Goal: Task Accomplishment & Management: Manage account settings

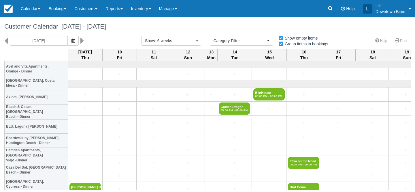
select select
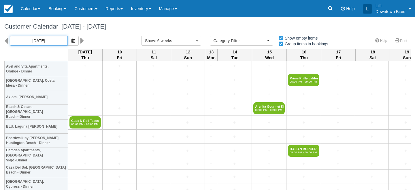
click at [46, 37] on input "10/09/25" at bounding box center [39, 41] width 58 height 10
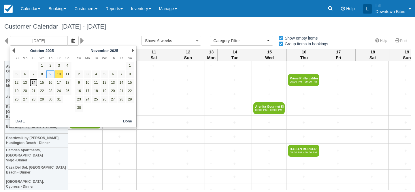
click at [34, 83] on link "14" at bounding box center [34, 83] width 8 height 8
type input "10/14/25"
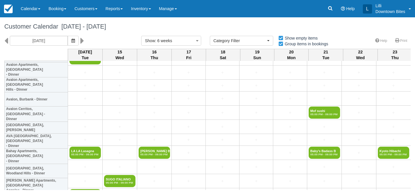
scroll to position [209, 0]
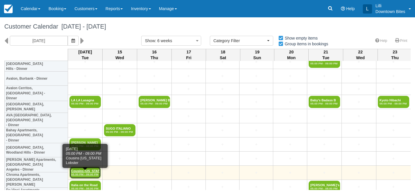
click at [80, 170] on link "Cousins Maine Lobste 05:00 PM - 09:00 PM" at bounding box center [85, 172] width 31 height 12
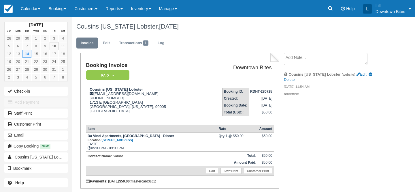
click at [314, 57] on textarea at bounding box center [326, 59] width 84 height 12
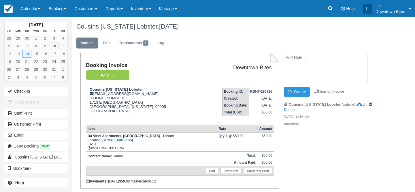
paste textarea "Samar Kahlon Thu, Oct 9, 6:50 PM (17 hours ago) to me Hi Lilli I’m sorry for an…"
type textarea "Samar Kahlon Thu, Oct 9, 6:50 PM (17 hours ago) to me Hi Lilli I’m sorry for an…"
click at [315, 90] on input "Show on invoice" at bounding box center [316, 91] width 4 height 4
checkbox input "true"
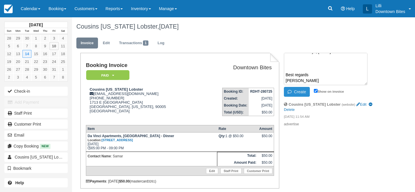
click at [298, 91] on button "Create" at bounding box center [297, 92] width 26 height 10
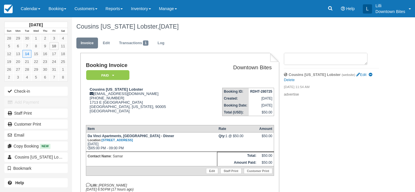
scroll to position [0, 0]
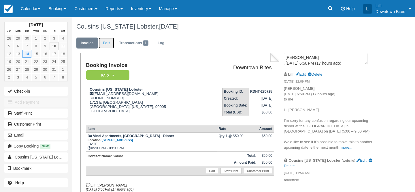
click at [104, 44] on link "Edit" at bounding box center [107, 43] width 16 height 11
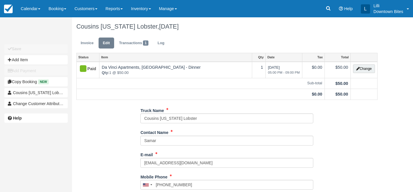
type input "(818) 276-5611"
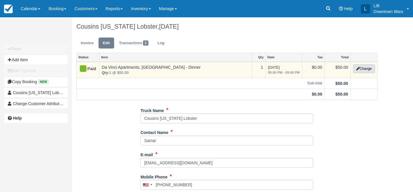
click at [364, 72] on button "Change" at bounding box center [364, 68] width 22 height 9
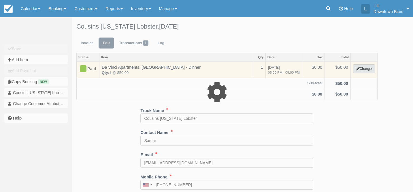
select select "2"
type input "50.00"
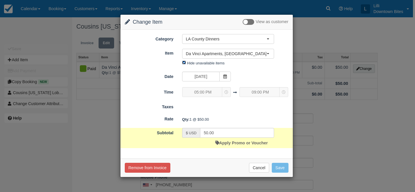
click at [183, 62] on input "Hide unavailable items" at bounding box center [184, 63] width 4 height 4
checkbox input "false"
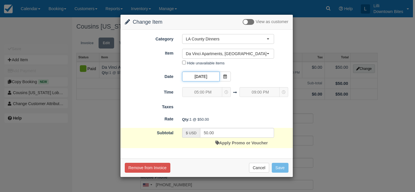
click at [201, 78] on input "10/14/25" at bounding box center [201, 77] width 38 height 10
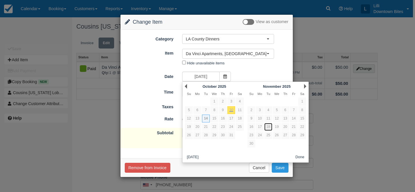
click at [269, 129] on link "18" at bounding box center [269, 127] width 8 height 8
type input "11/18/25"
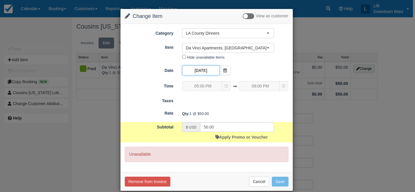
click at [207, 72] on input "11/18/25" at bounding box center [201, 70] width 38 height 10
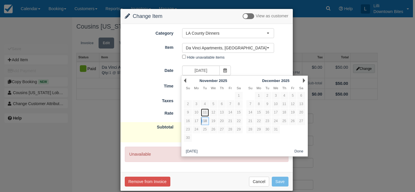
click at [206, 112] on link "11" at bounding box center [205, 112] width 8 height 8
type input "11/11/25"
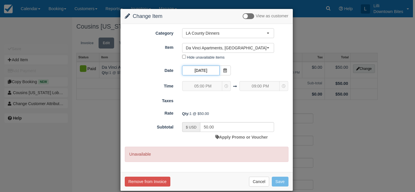
click at [207, 70] on input "11/11/25" at bounding box center [201, 70] width 38 height 10
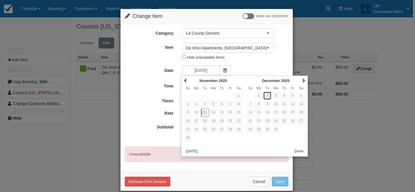
click at [267, 96] on link "2" at bounding box center [268, 96] width 8 height 8
type input "12/02/25"
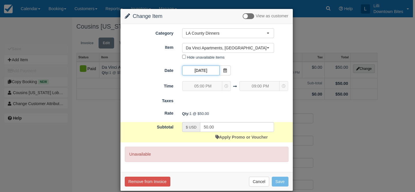
click at [209, 73] on input "12/02/25" at bounding box center [201, 70] width 38 height 10
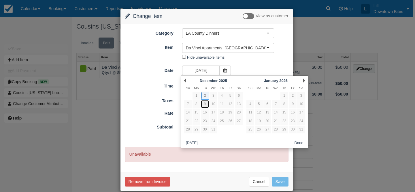
click at [204, 105] on link "9" at bounding box center [205, 104] width 8 height 8
type input "12/09/25"
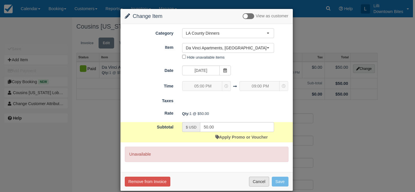
click at [259, 183] on button "Cancel" at bounding box center [259, 182] width 20 height 10
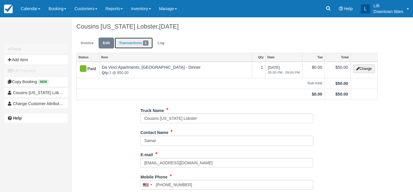
click at [132, 44] on link "Transactions 1" at bounding box center [134, 43] width 38 height 11
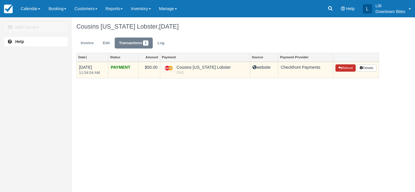
click at [346, 68] on button "Refund" at bounding box center [346, 68] width 20 height 8
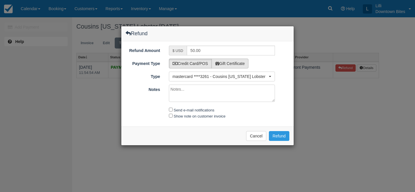
click at [238, 63] on label "Gift Certificate" at bounding box center [230, 64] width 37 height 10
radio input "true"
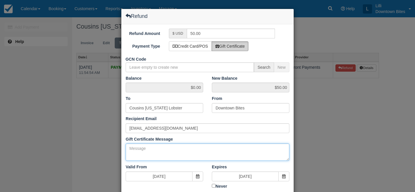
click at [136, 151] on textarea "Gift Certificate Message" at bounding box center [208, 151] width 164 height 17
paste textarea "[PERSON_NAME] [DATE] 6:50 PM (17 hours ago) to me Hi [PERSON_NAME] I’m sorry fo…"
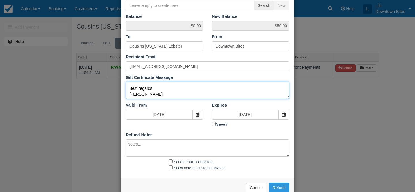
scroll to position [75, 0]
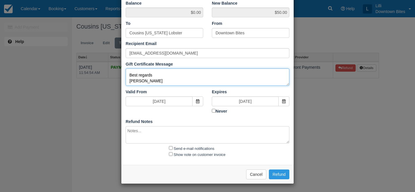
type textarea "[PERSON_NAME] [DATE] 6:50 PM (17 hours ago) to me Hi [PERSON_NAME] I’m sorry fo…"
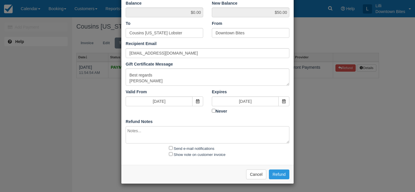
click at [144, 138] on textarea at bounding box center [208, 134] width 164 height 17
paste textarea "[PERSON_NAME] [DATE] 6:50 PM (17 hours ago) to me Hi [PERSON_NAME] I’m sorry fo…"
type textarea "[PERSON_NAME] [DATE] 6:50 PM (17 hours ago) to me Hi [PERSON_NAME] I’m sorry fo…"
click at [171, 148] on input "Send e-mail notifications" at bounding box center [171, 148] width 4 height 4
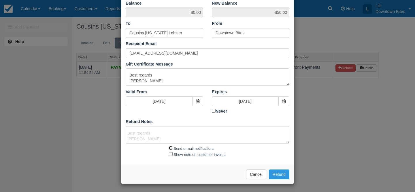
checkbox input "true"
click at [170, 154] on input "Show note on customer invoice" at bounding box center [171, 154] width 4 height 4
checkbox input "true"
click at [286, 174] on button "Refund" at bounding box center [279, 174] width 20 height 10
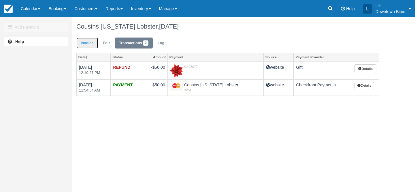
click at [88, 42] on link "Invoice" at bounding box center [87, 43] width 22 height 11
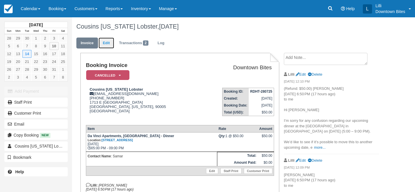
click at [107, 42] on link "Edit" at bounding box center [107, 43] width 16 height 11
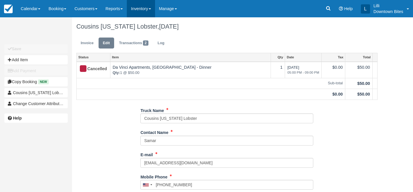
click at [143, 9] on link "Inventory" at bounding box center [141, 8] width 28 height 17
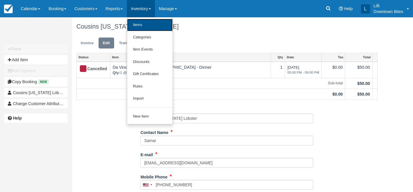
click at [147, 25] on link "Items" at bounding box center [150, 25] width 46 height 12
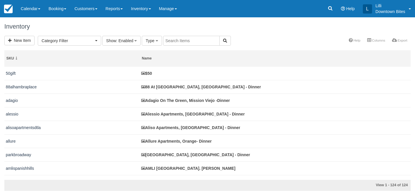
select select
click at [176, 41] on input "text" at bounding box center [191, 41] width 57 height 10
type input "da"
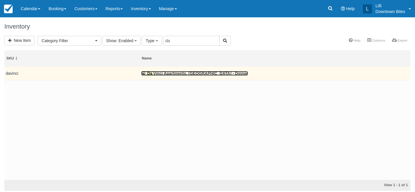
click at [173, 73] on link "Da Vinci Apartments, Los Angeles - Dinner" at bounding box center [194, 73] width 107 height 5
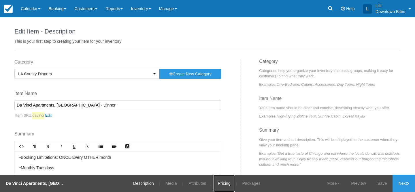
click at [220, 184] on link "Pricing" at bounding box center [224, 183] width 21 height 17
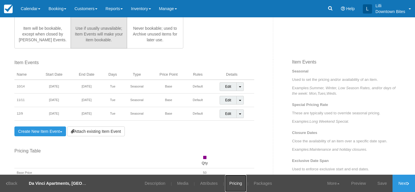
scroll to position [171, 0]
click at [239, 86] on span at bounding box center [240, 86] width 2 height 1
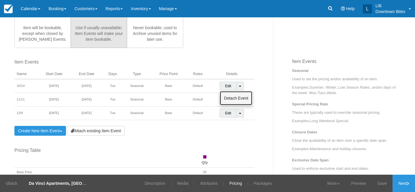
click at [231, 98] on link "Detach Event" at bounding box center [236, 98] width 32 height 14
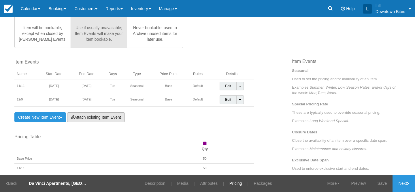
click at [93, 118] on link "Attach existing Item Event" at bounding box center [96, 117] width 58 height 10
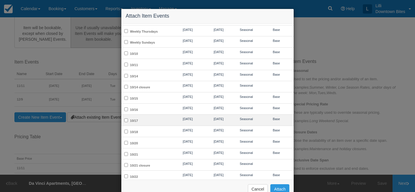
scroll to position [55, 0]
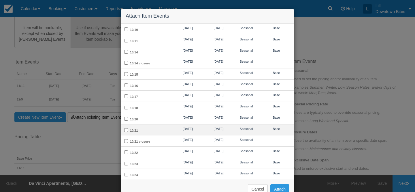
click at [133, 130] on label "10/21" at bounding box center [134, 130] width 8 height 3
click at [128, 130] on input "10/21" at bounding box center [126, 130] width 4 height 4
checkbox input "true"
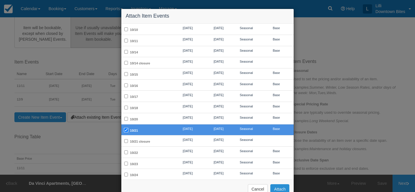
click at [280, 188] on button "Attach" at bounding box center [280, 189] width 19 height 10
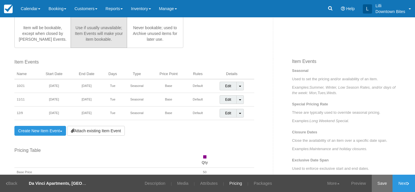
click at [379, 186] on link "Save" at bounding box center [382, 183] width 21 height 17
click at [82, 7] on link "Customers" at bounding box center [85, 8] width 31 height 17
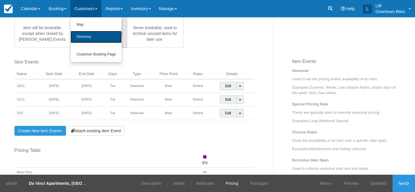
click at [89, 38] on link "Directory" at bounding box center [96, 37] width 51 height 12
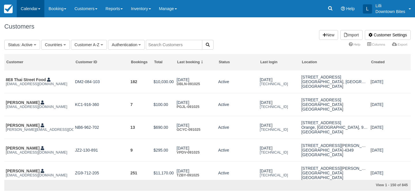
click at [27, 8] on link "Calendar" at bounding box center [31, 8] width 28 height 17
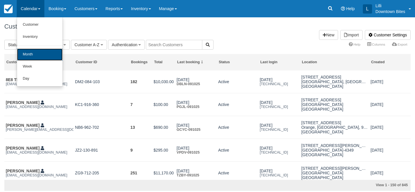
click at [29, 52] on link "Month" at bounding box center [40, 54] width 46 height 12
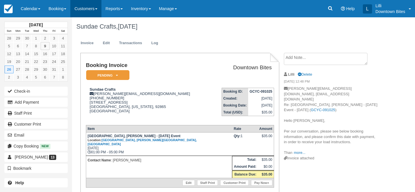
click at [81, 12] on link "Customers" at bounding box center [85, 8] width 31 height 17
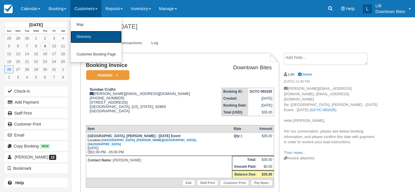
click at [85, 39] on link "Directory" at bounding box center [96, 37] width 51 height 12
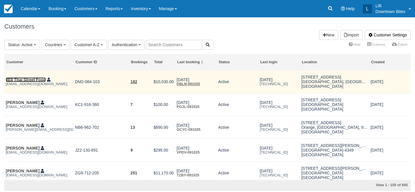
click at [40, 80] on link "8E8 Thai Street Food" at bounding box center [26, 79] width 40 height 5
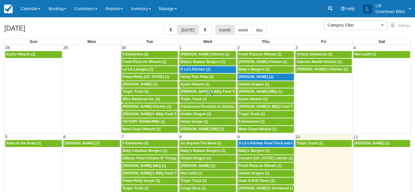
select select
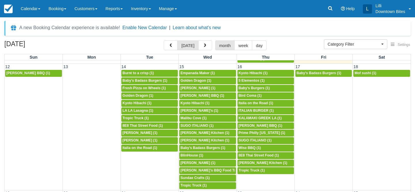
scroll to position [206, 0]
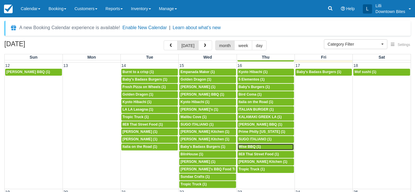
click at [254, 149] on span "Wise BBQ (1)" at bounding box center [250, 147] width 22 height 4
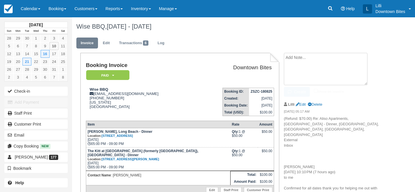
click at [304, 59] on textarea at bounding box center [326, 69] width 84 height 32
paste textarea "Cover for Hathaway 10/16 External Inbox Bill Sloggatt 10:46 AM (1 hour ago) to …"
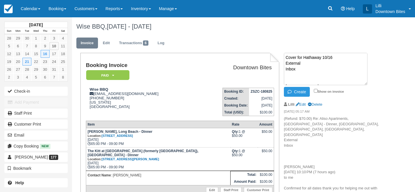
scroll to position [102, 0]
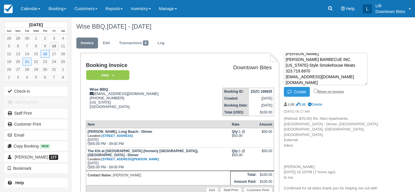
type textarea "Cover for Hathaway 10/16 External Inbox Bill Sloggatt 10:46 AM (1 hour ago) to …"
click at [316, 90] on input "Show on invoice" at bounding box center [316, 91] width 4 height 4
checkbox input "true"
click at [307, 91] on button "Create" at bounding box center [297, 92] width 26 height 10
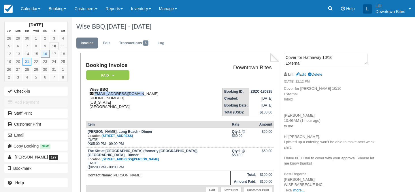
drag, startPoint x: 142, startPoint y: 94, endPoint x: 95, endPoint y: 95, distance: 47.0
click at [95, 95] on div "Wise BBQ bill@wisebarbecue.com 1 (323) 719-6970 California United States" at bounding box center [141, 98] width 110 height 22
copy div "bill@wisebarbecue.com"
click at [103, 40] on link "Edit" at bounding box center [107, 43] width 16 height 11
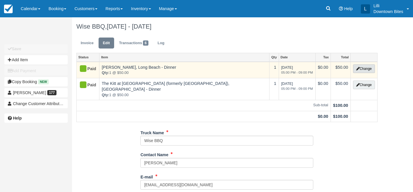
click at [372, 68] on button "Change" at bounding box center [364, 68] width 22 height 9
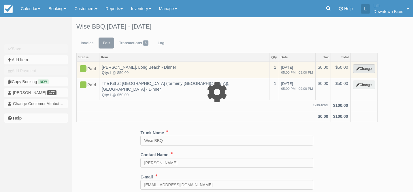
select select "2"
type input "50.00"
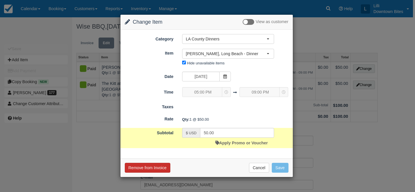
click at [164, 166] on button "Remove from Invoice" at bounding box center [148, 168] width 46 height 10
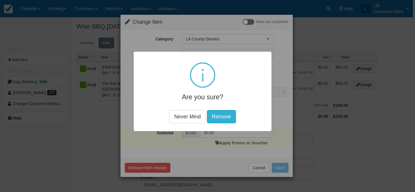
click at [226, 117] on button "Remove" at bounding box center [221, 116] width 29 height 13
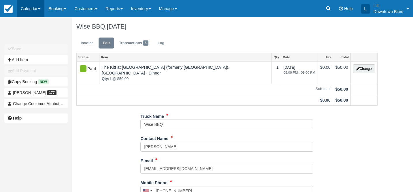
click at [27, 8] on link "Calendar" at bounding box center [31, 8] width 28 height 17
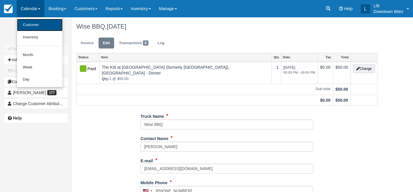
click at [26, 27] on link "Customer" at bounding box center [40, 25] width 46 height 12
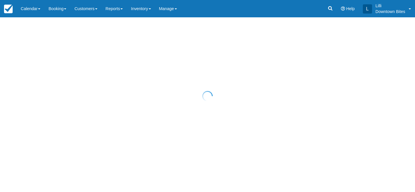
select select "50"
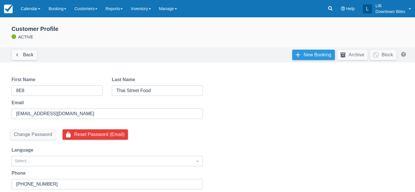
click at [307, 54] on link "New Booking" at bounding box center [314, 55] width 43 height 10
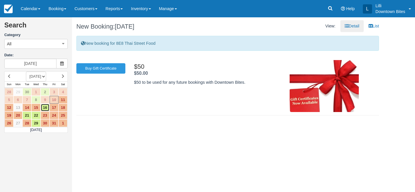
click at [46, 108] on link "16" at bounding box center [45, 108] width 9 height 8
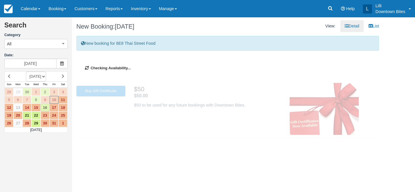
type input "[DATE]"
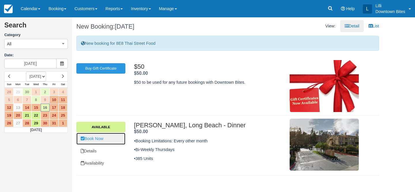
click at [99, 137] on link "Book Now" at bounding box center [100, 139] width 49 height 12
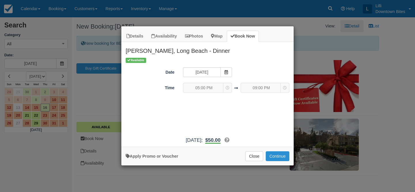
click at [279, 155] on button "Continue" at bounding box center [278, 156] width 24 height 10
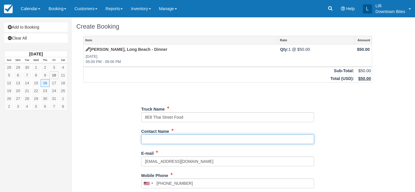
click at [158, 136] on input "Contact Name" at bounding box center [227, 139] width 173 height 10
type input "Montre Liwirun"
type input "+18086365733"
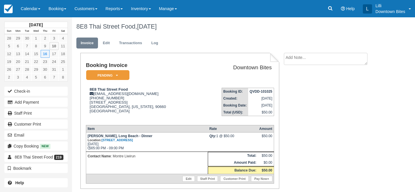
click at [290, 61] on textarea at bounding box center [326, 59] width 84 height 12
type textarea "Covering for Wise BBQ"
click at [316, 91] on input "Show on invoice" at bounding box center [316, 91] width 4 height 4
checkbox input "true"
click at [296, 91] on button "Create" at bounding box center [297, 92] width 26 height 10
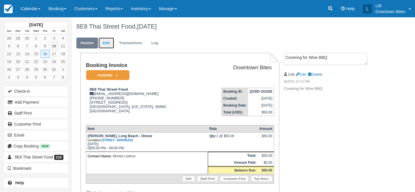
click at [107, 43] on link "Edit" at bounding box center [107, 43] width 16 height 11
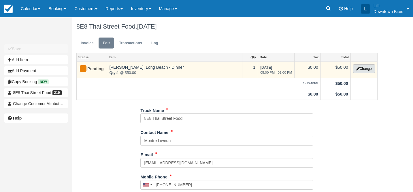
click at [362, 69] on button "Change" at bounding box center [364, 68] width 22 height 9
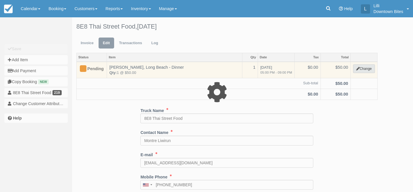
select select "2"
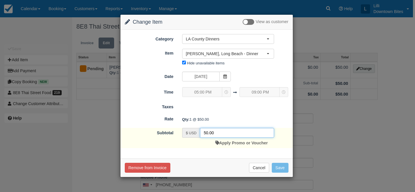
click at [205, 133] on input "50.00" at bounding box center [237, 133] width 74 height 10
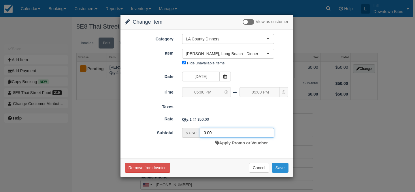
type input "0.00"
click at [285, 168] on button "Save" at bounding box center [280, 168] width 17 height 10
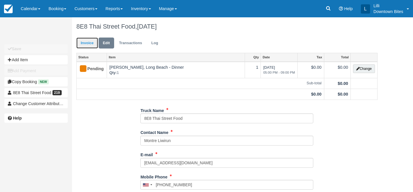
click at [84, 43] on link "Invoice" at bounding box center [87, 43] width 22 height 11
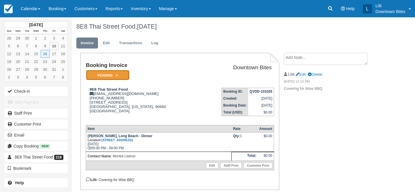
click at [126, 73] on em "Pending" at bounding box center [107, 75] width 43 height 10
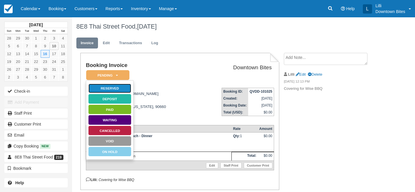
click at [125, 86] on link "Reserved" at bounding box center [109, 88] width 43 height 10
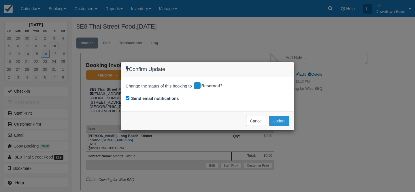
click at [275, 119] on button "Update" at bounding box center [279, 121] width 20 height 10
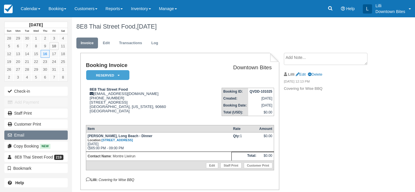
click at [26, 134] on button "Email" at bounding box center [35, 134] width 63 height 9
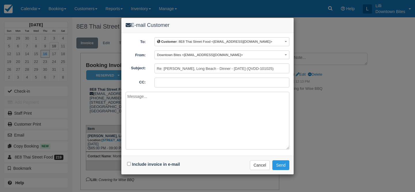
click at [182, 82] on input "CC:" at bounding box center [222, 83] width 135 height 10
click at [214, 82] on input "lilli@downtownbites.com" at bounding box center [222, 83] width 135 height 10
paste input "bill@wisebarbecue.com"
type input "lilli@downtownbites.com; bill@wisebarbecue.com"
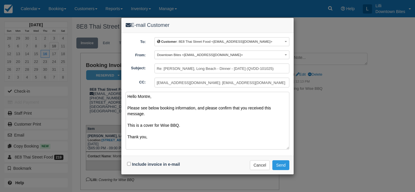
type textarea "Hello Montre, Please see below booking information, and please confirm that you…"
click at [128, 165] on input "Include invoice in e-mail" at bounding box center [129, 164] width 4 height 4
checkbox input "true"
click at [282, 165] on button "Send" at bounding box center [281, 165] width 17 height 10
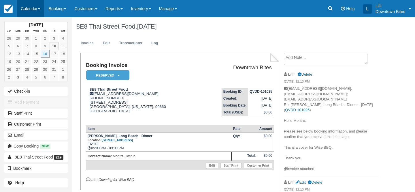
click at [29, 8] on link "Calendar" at bounding box center [31, 8] width 28 height 17
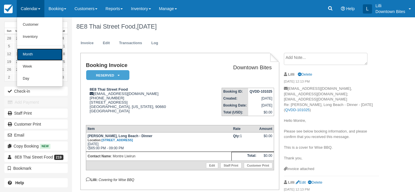
click at [33, 55] on link "Month" at bounding box center [40, 54] width 46 height 12
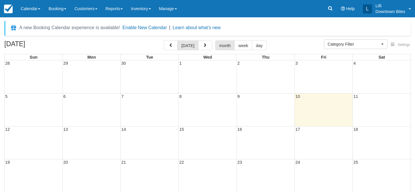
select select
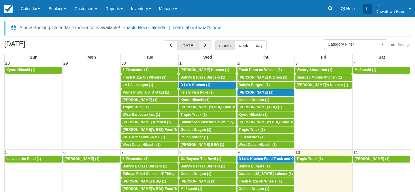
click at [205, 46] on span "button" at bounding box center [205, 46] width 4 height 4
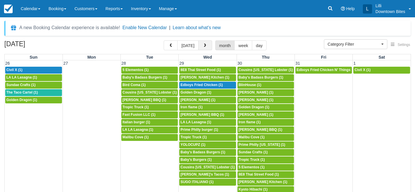
click at [205, 46] on span "button" at bounding box center [205, 46] width 4 height 4
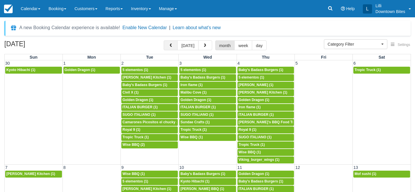
click at [173, 45] on span "button" at bounding box center [171, 46] width 4 height 4
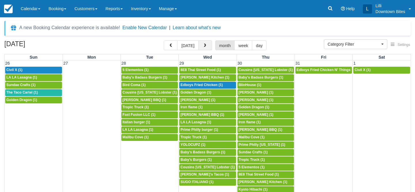
click at [203, 46] on span "button" at bounding box center [205, 46] width 4 height 4
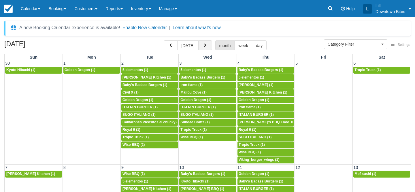
click at [203, 48] on span "button" at bounding box center [205, 46] width 4 height 4
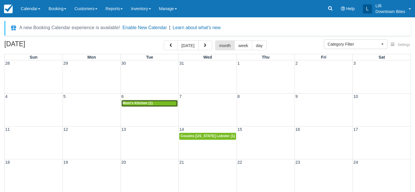
click at [152, 102] on span "Mom's Kitchen (1)" at bounding box center [138, 103] width 30 height 4
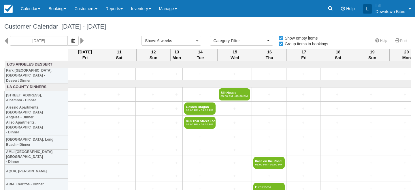
select select
click at [42, 41] on input "[DATE]" at bounding box center [39, 41] width 58 height 10
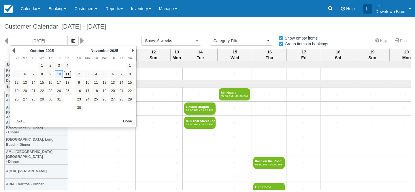
click at [69, 76] on link "11" at bounding box center [67, 74] width 8 height 8
type input "10/11/25"
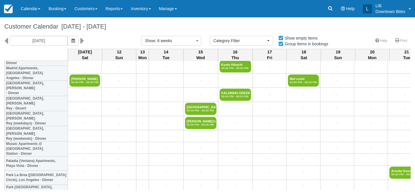
scroll to position [549, 0]
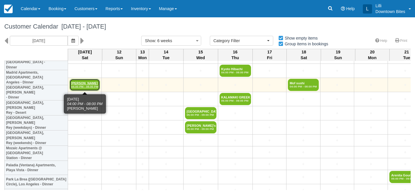
click at [85, 86] on em "04:00 PM - 08:00 PM" at bounding box center [84, 86] width 27 height 3
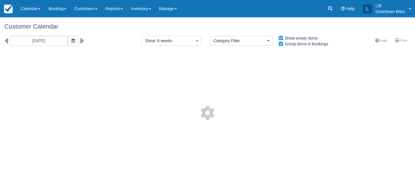
select select
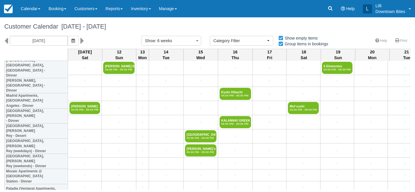
scroll to position [526, 0]
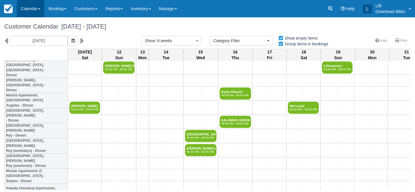
click at [30, 8] on link "Calendar" at bounding box center [31, 8] width 28 height 17
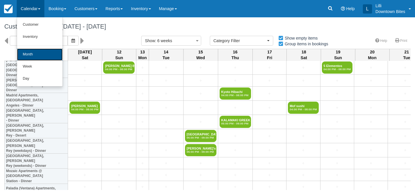
click at [31, 56] on link "Month" at bounding box center [40, 54] width 46 height 12
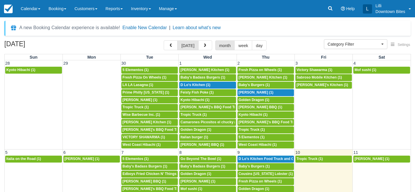
select select
click at [29, 8] on link "Calendar" at bounding box center [31, 8] width 28 height 17
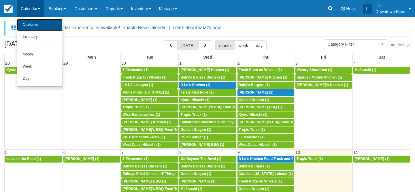
click at [30, 23] on link "Customer" at bounding box center [40, 25] width 46 height 12
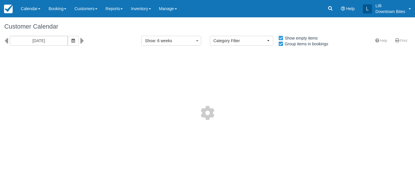
select select
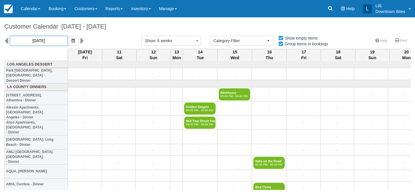
click at [45, 40] on input "[DATE]" at bounding box center [39, 41] width 58 height 10
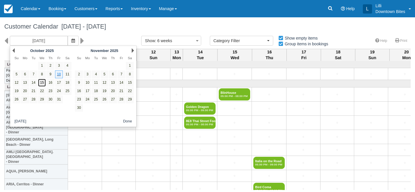
click at [42, 84] on link "15" at bounding box center [42, 83] width 8 height 8
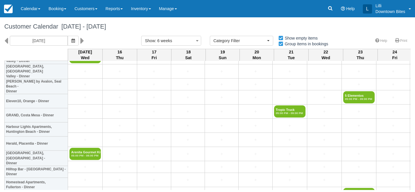
scroll to position [1267, 0]
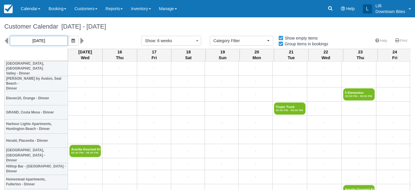
click at [44, 40] on input "[DATE]" at bounding box center [39, 41] width 58 height 10
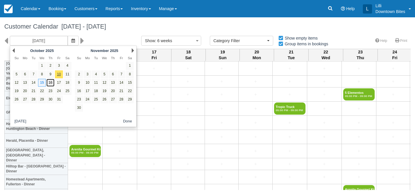
click at [50, 84] on link "16" at bounding box center [50, 83] width 8 height 8
type input "[DATE]"
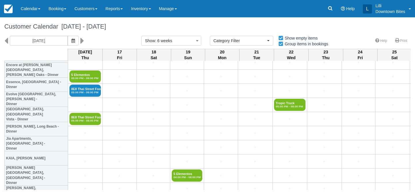
scroll to position [419, 0]
